Goal: Check status: Check status

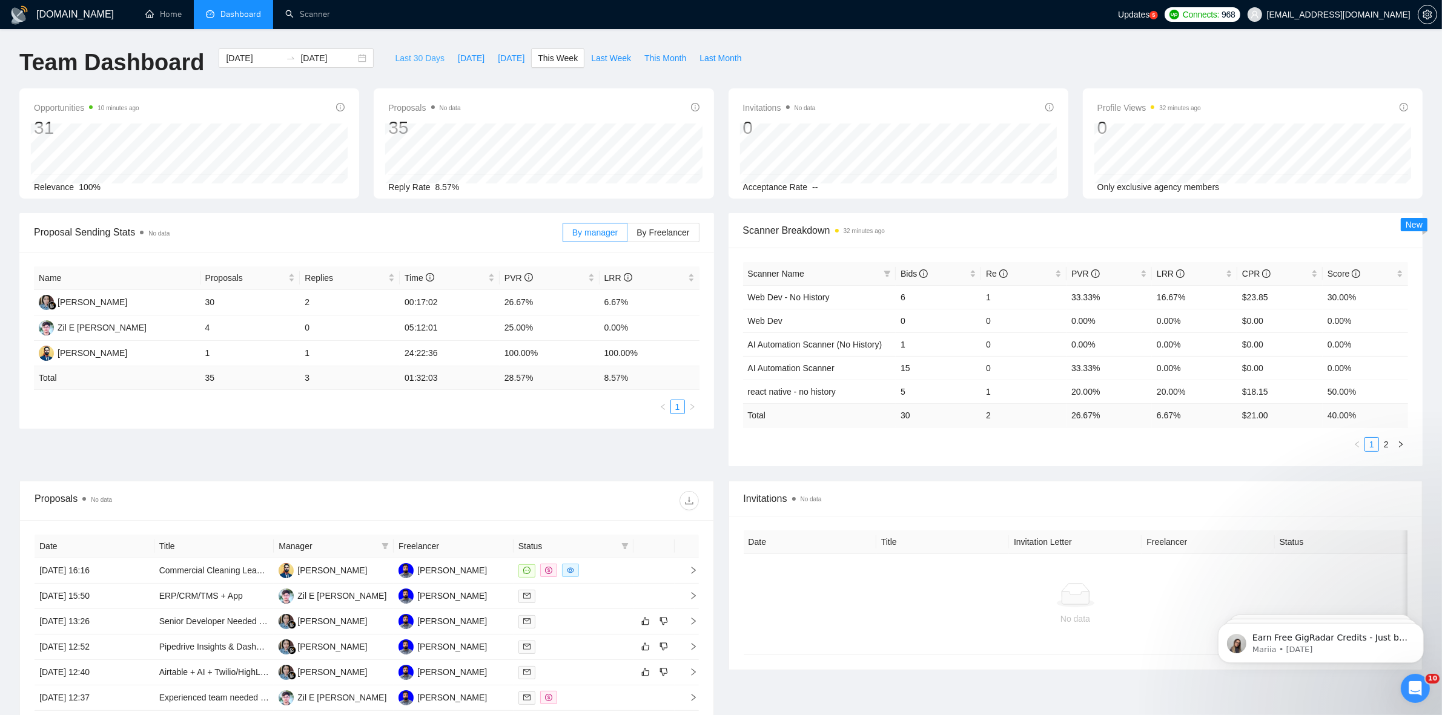
click at [395, 55] on span "Last 30 Days" at bounding box center [420, 57] width 50 height 13
type input "[DATE]"
